Goal: Task Accomplishment & Management: Manage account settings

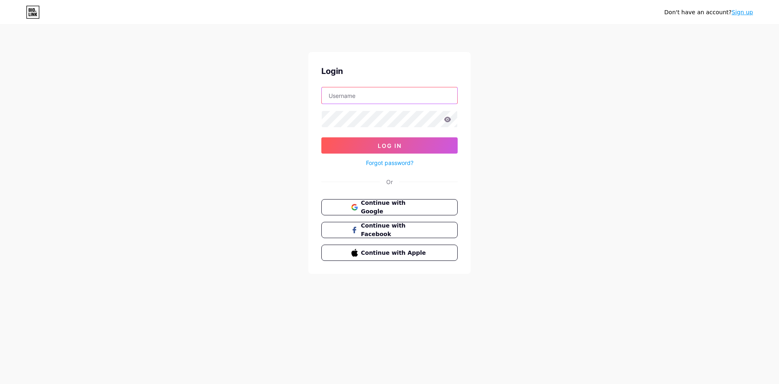
click at [351, 92] on input "text" at bounding box center [390, 95] width 136 height 16
paste input "[EMAIL_ADDRESS][DOMAIN_NAME] [EMAIL_ADDRESS][DOMAIN_NAME]"
type input "[EMAIL_ADDRESS][DOMAIN_NAME] [EMAIL_ADDRESS][DOMAIN_NAME]"
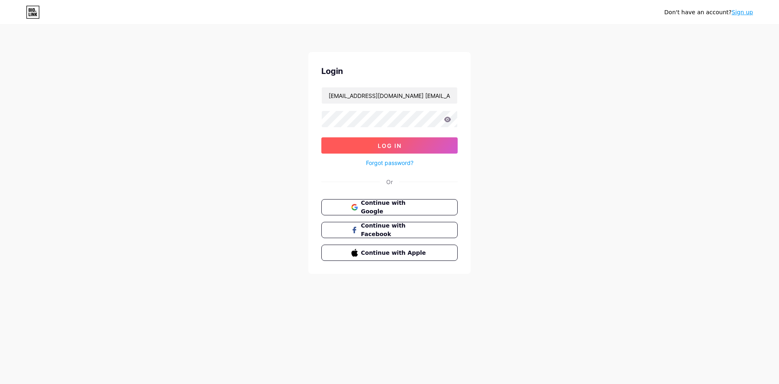
click at [354, 140] on button "Log In" at bounding box center [389, 145] width 136 height 16
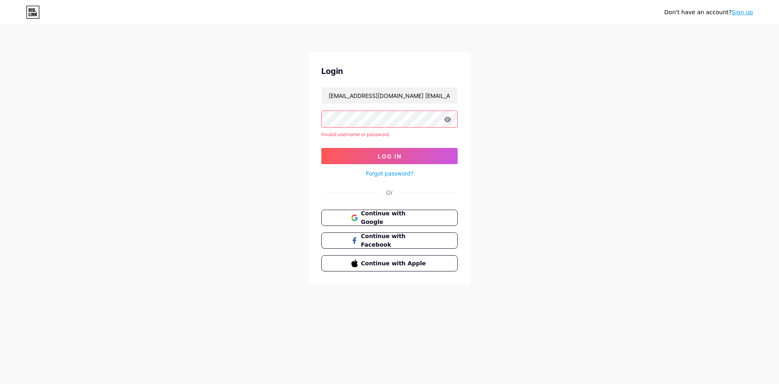
click at [401, 170] on link "Forgot password?" at bounding box center [389, 173] width 47 height 9
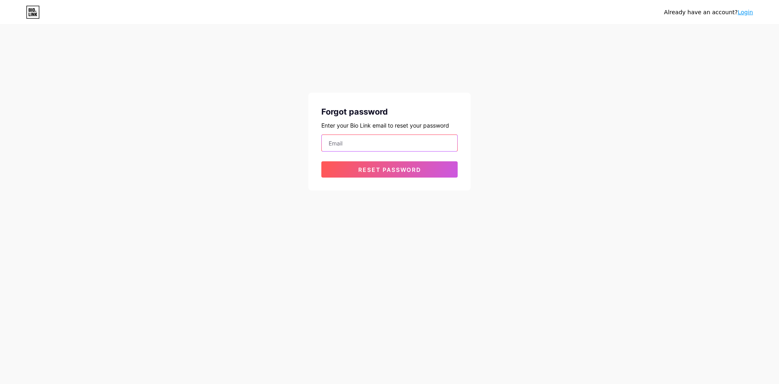
click at [378, 144] on input "email" at bounding box center [390, 143] width 136 height 16
paste input "[EMAIL_ADDRESS][DOMAIN_NAME]"
type input "[EMAIL_ADDRESS][DOMAIN_NAME]"
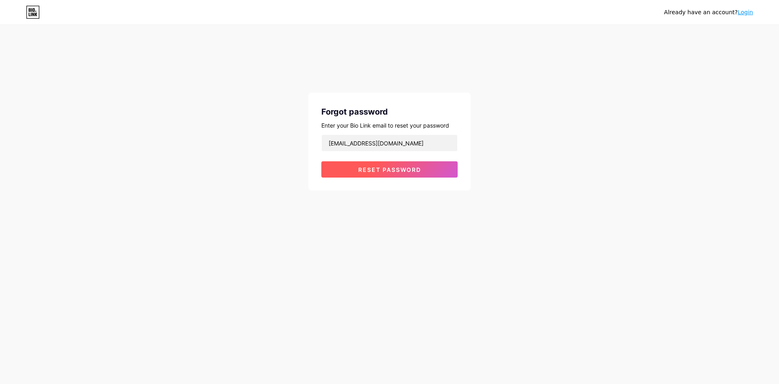
click at [330, 170] on button "Reset password" at bounding box center [389, 169] width 136 height 16
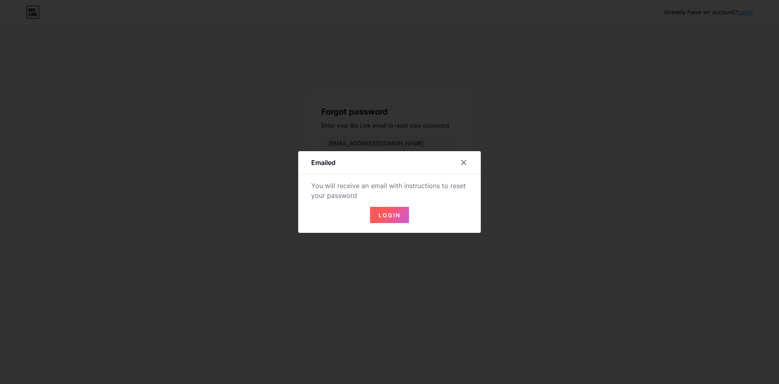
click at [389, 212] on span "Login" at bounding box center [390, 214] width 22 height 7
